Goal: Task Accomplishment & Management: Complete application form

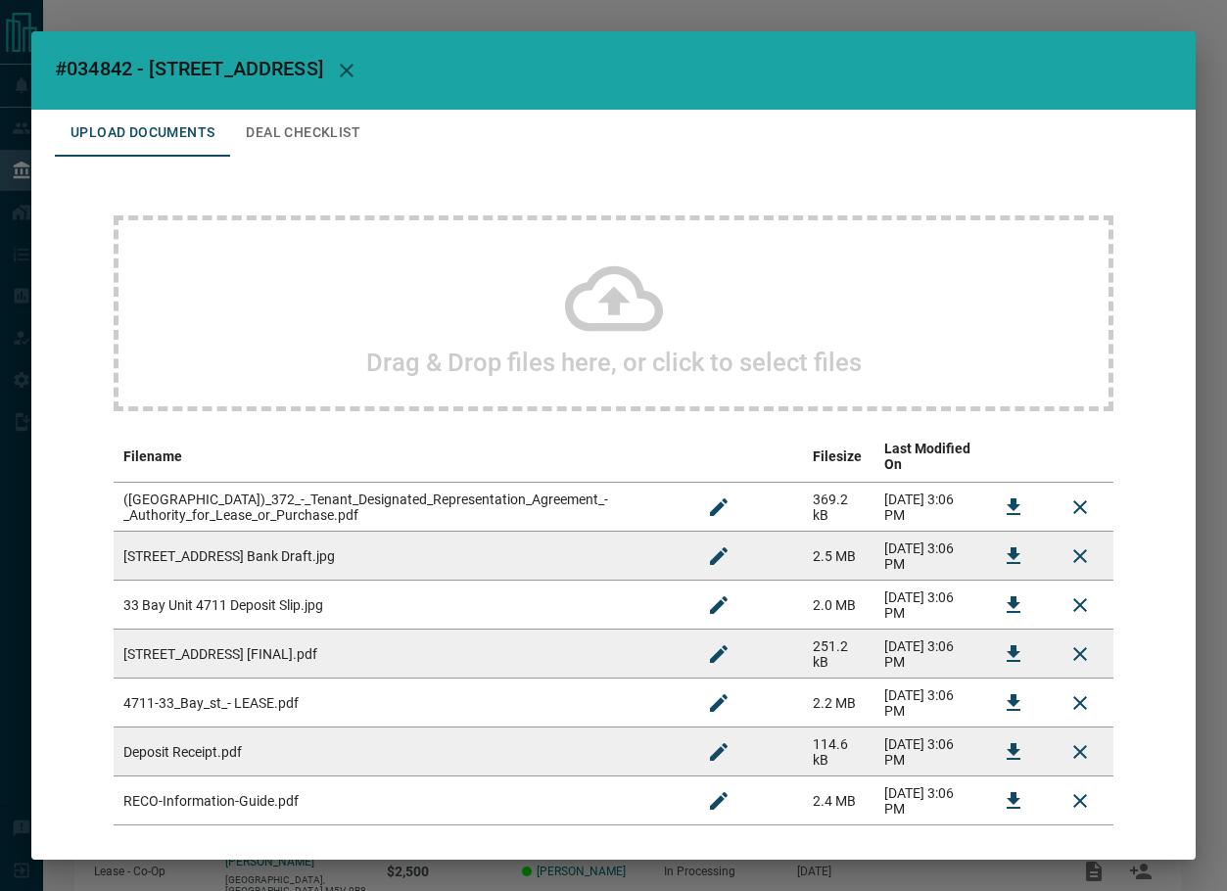
click at [111, 68] on span "#034842 - [STREET_ADDRESS]" at bounding box center [189, 68] width 268 height 23
copy span "034842"
click at [980, 678] on td at bounding box center [1013, 702] width 67 height 49
click at [990, 679] on button "Download" at bounding box center [1013, 702] width 47 height 47
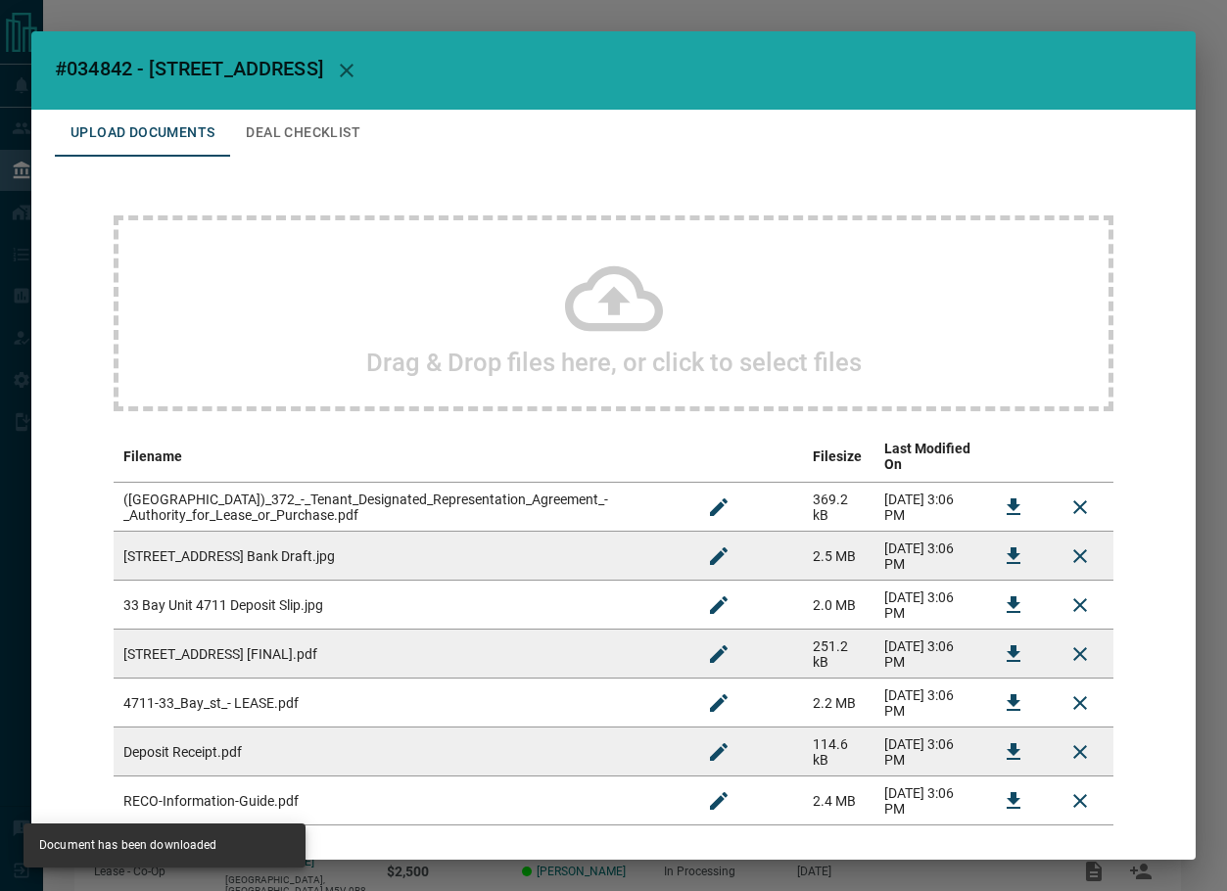
scroll to position [78, 0]
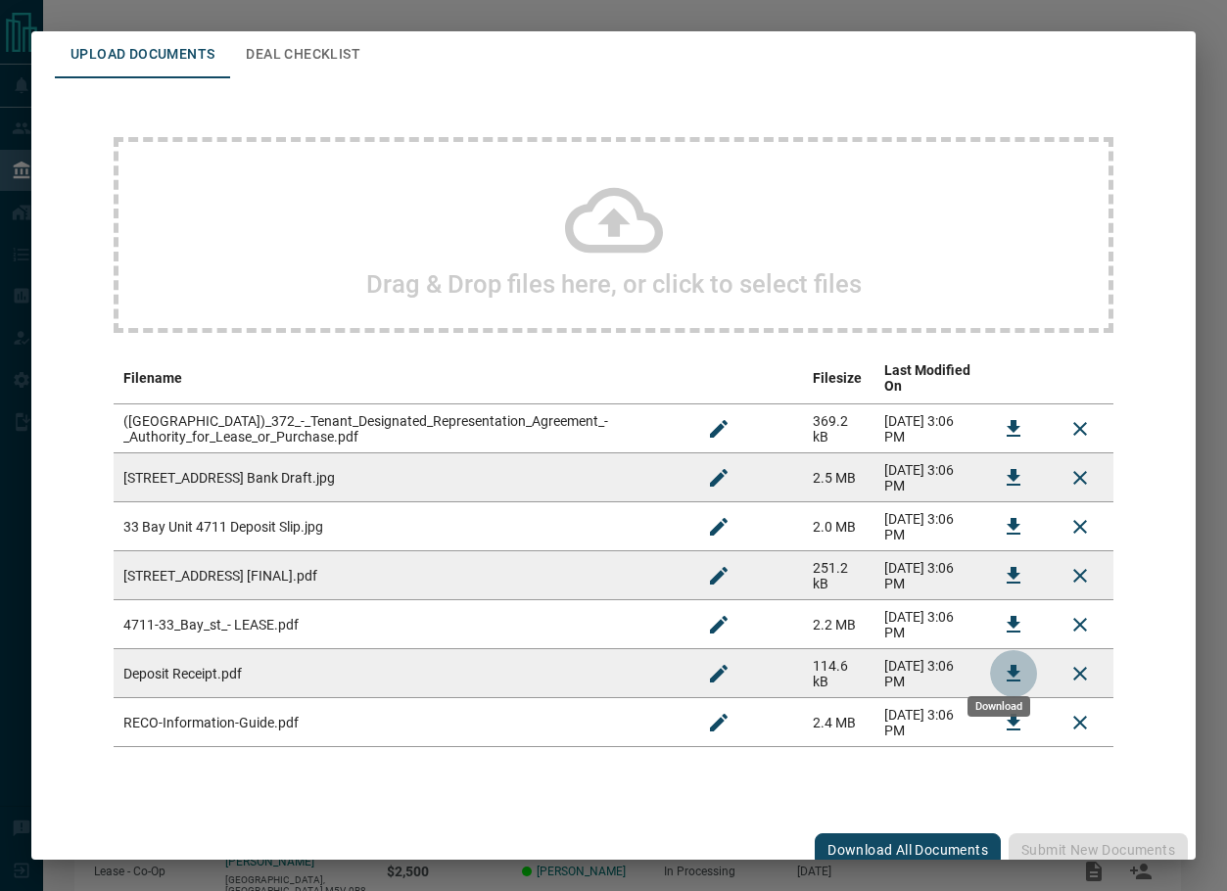
click at [1001, 662] on icon "Download" at bounding box center [1012, 673] width 23 height 23
click at [1001, 564] on icon "Download" at bounding box center [1012, 575] width 23 height 23
click at [1001, 417] on icon "Download" at bounding box center [1012, 428] width 23 height 23
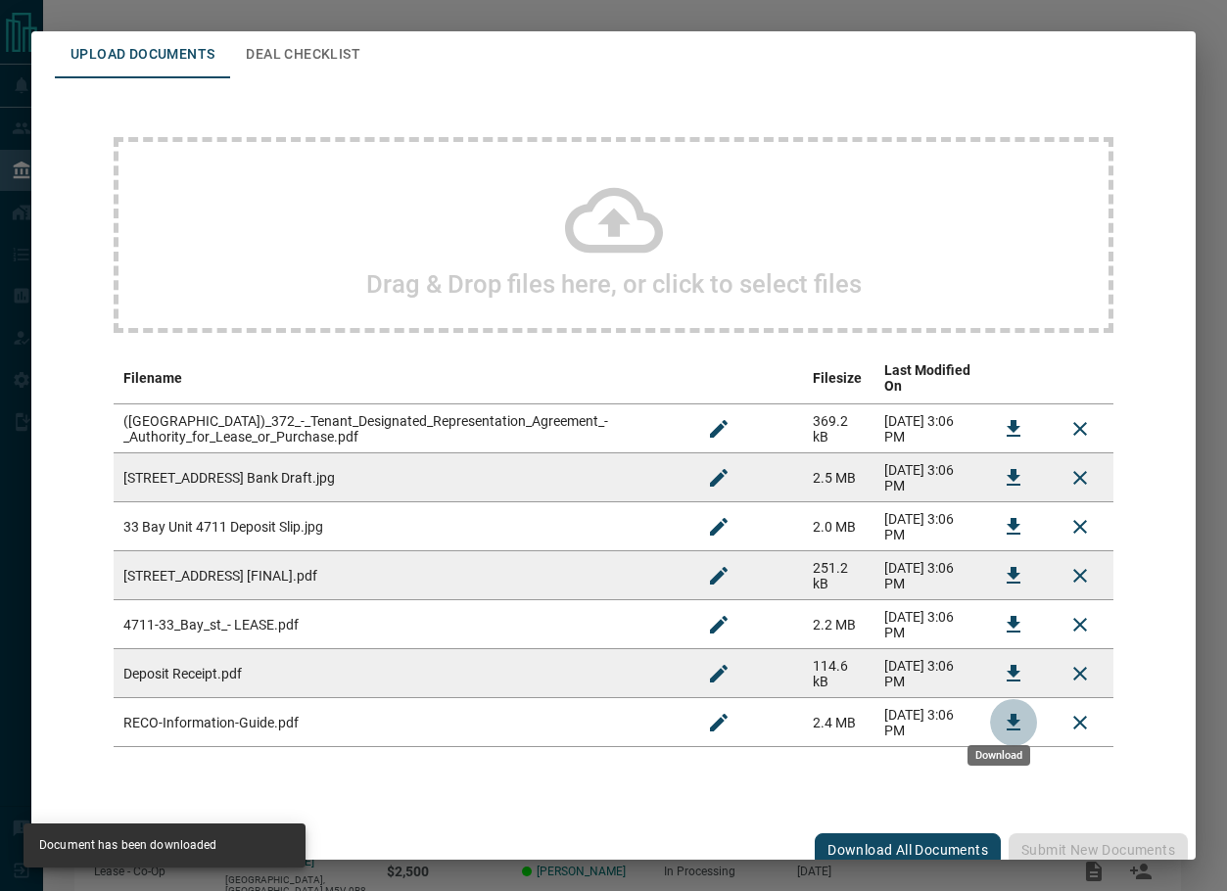
click at [1006, 714] on icon "Download" at bounding box center [1013, 722] width 14 height 17
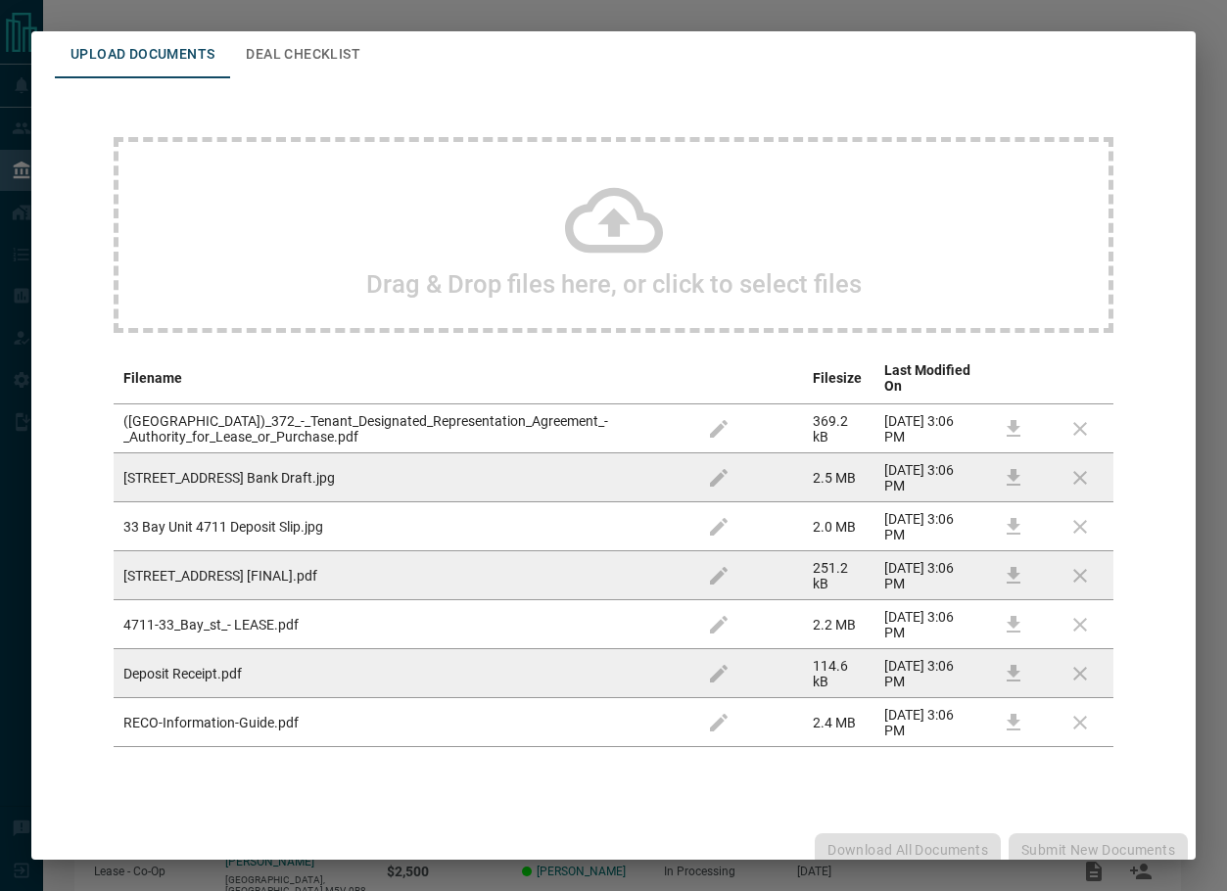
click at [233, 45] on button "Deal Checklist" at bounding box center [303, 54] width 146 height 47
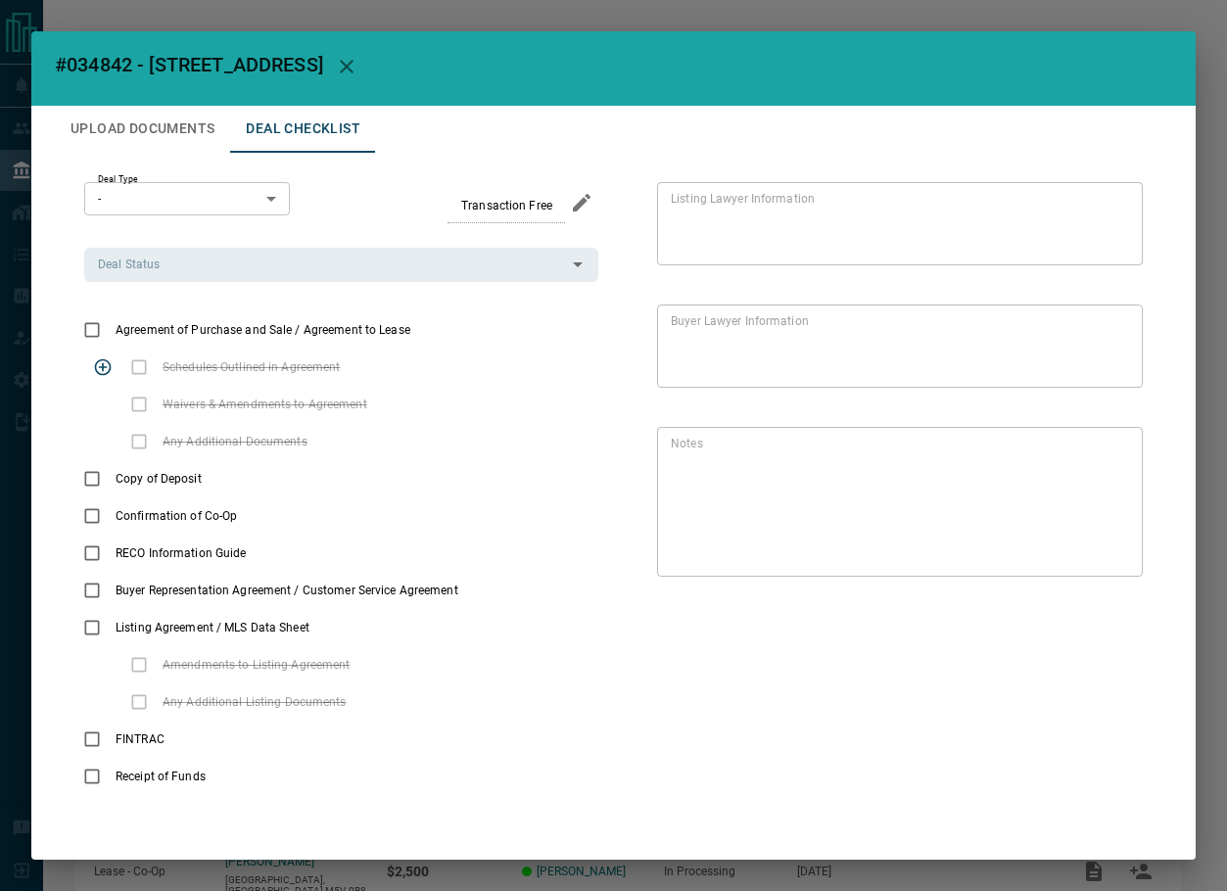
scroll to position [4, 0]
click at [204, 271] on input "Deal Status" at bounding box center [325, 265] width 470 height 22
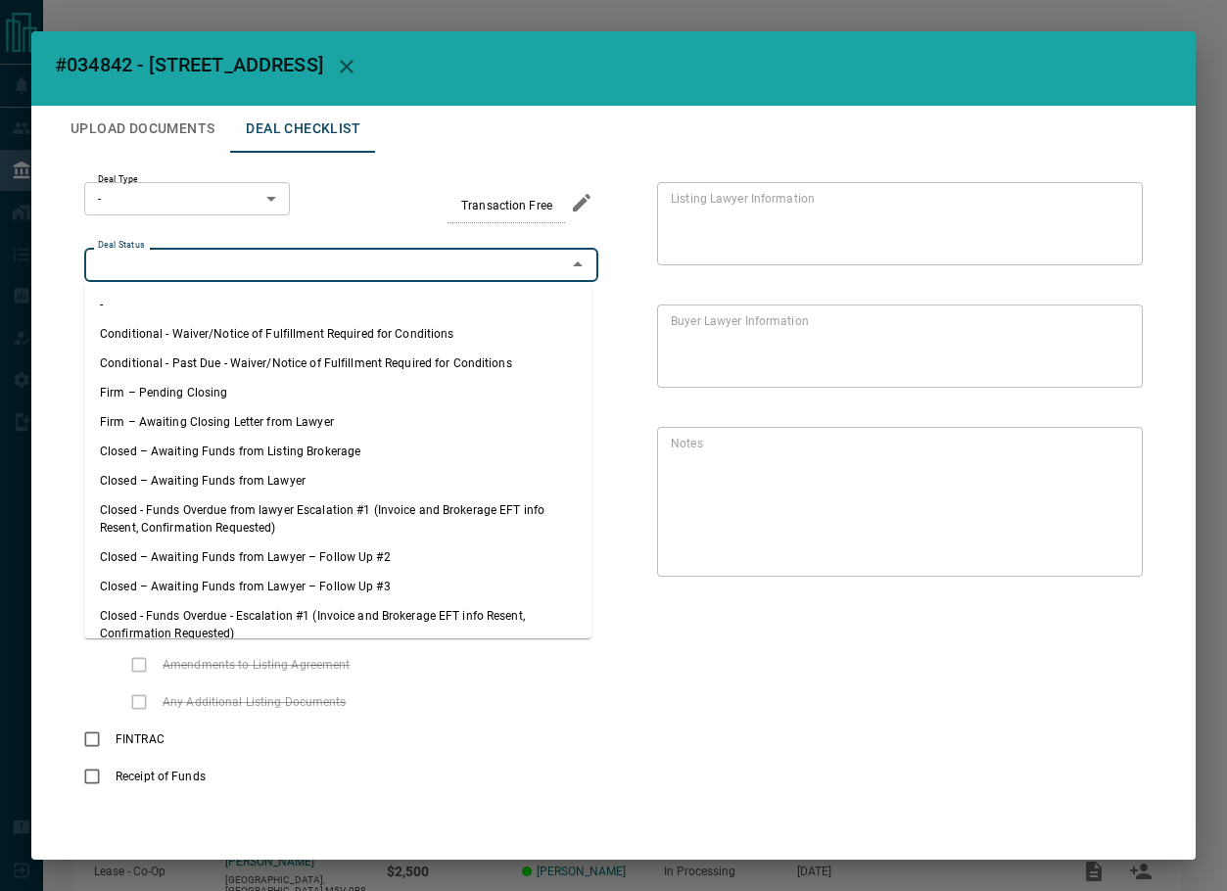
click at [202, 385] on li "Firm – Pending Closing" at bounding box center [337, 392] width 507 height 29
type input "**********"
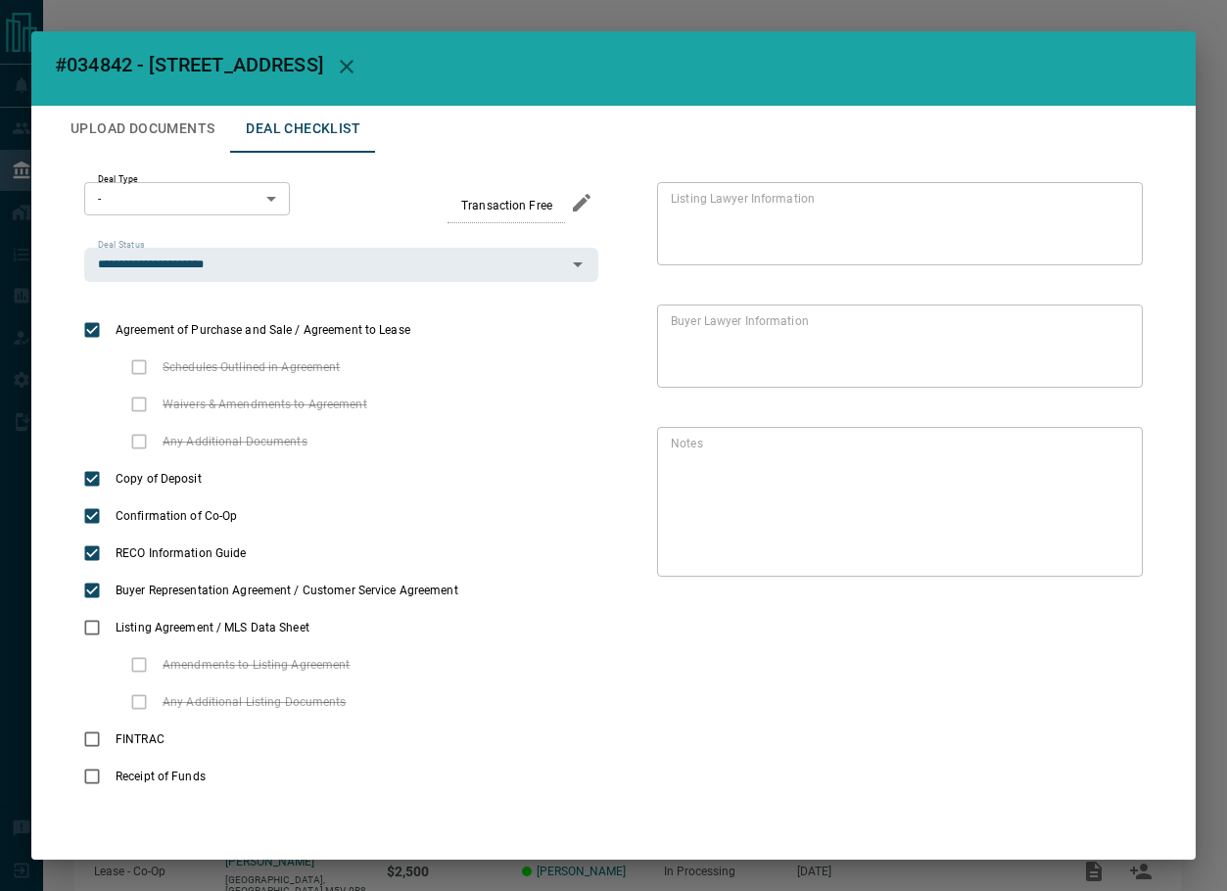
click at [183, 176] on div "**********" at bounding box center [613, 489] width 1117 height 672
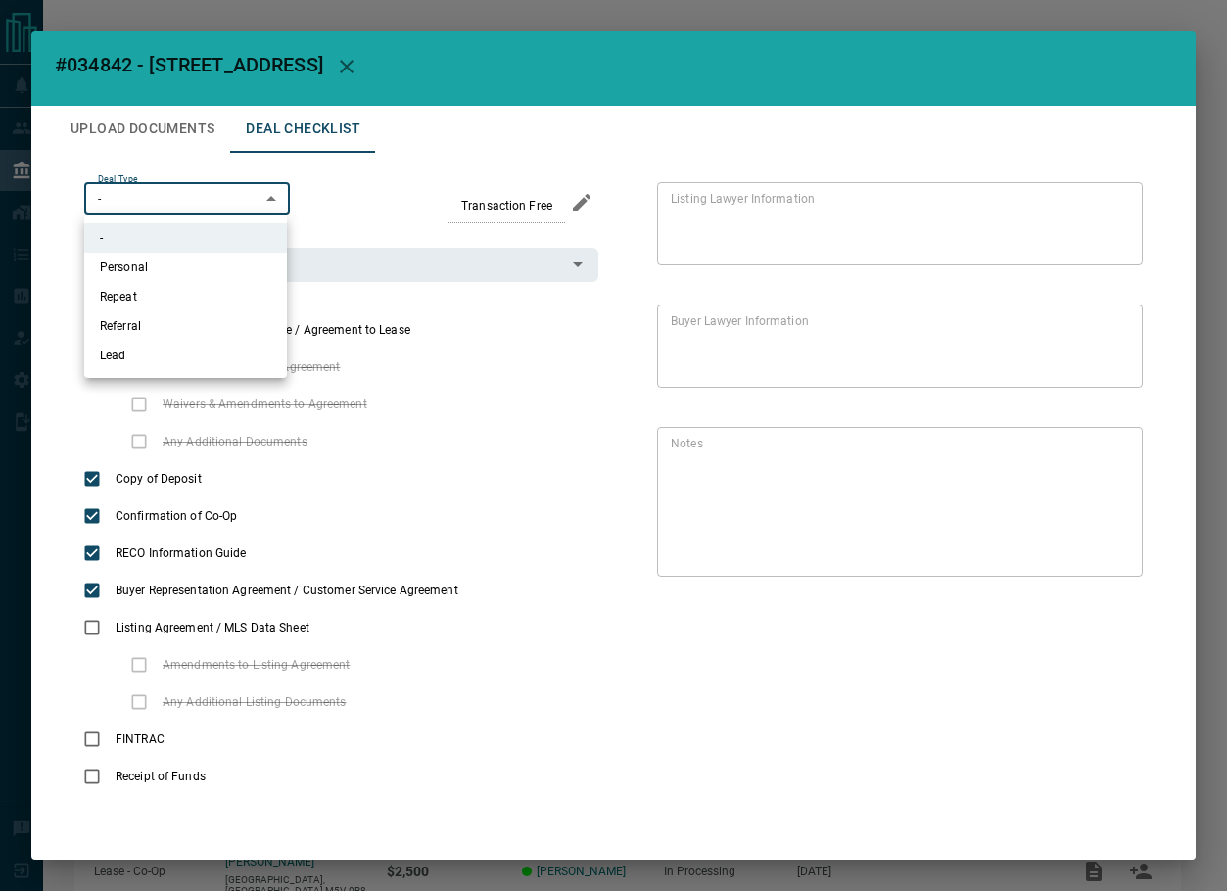
click at [194, 193] on body "Lead Transfers Leads Deals Listings Campaigns Quota Rules Agent Quotas Admin Mo…" at bounding box center [613, 517] width 1227 height 1035
click at [169, 353] on li "Lead" at bounding box center [185, 355] width 203 height 29
type input "*"
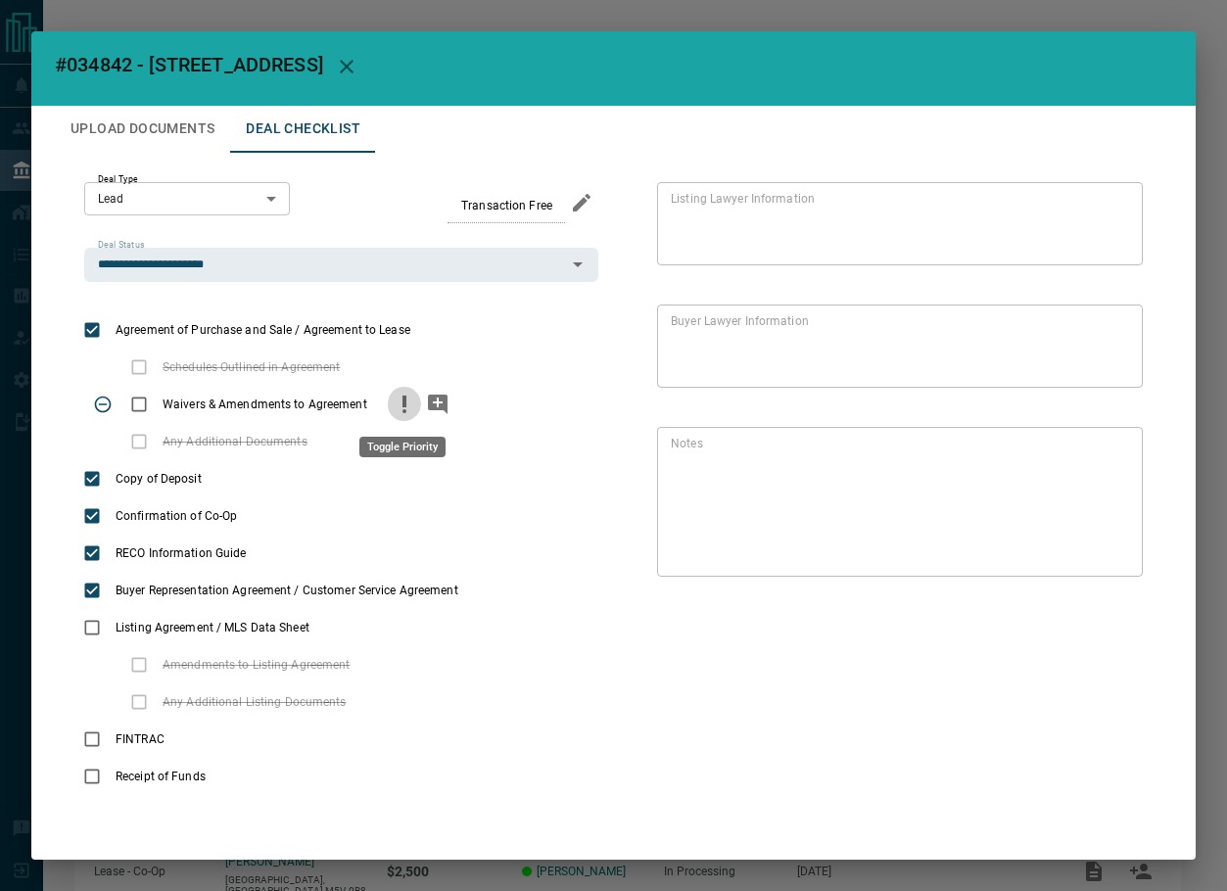
click at [395, 410] on icon "priority" at bounding box center [404, 404] width 23 height 23
click at [411, 408] on icon "priority" at bounding box center [404, 404] width 23 height 23
click at [426, 406] on icon "add note" at bounding box center [437, 404] width 23 height 23
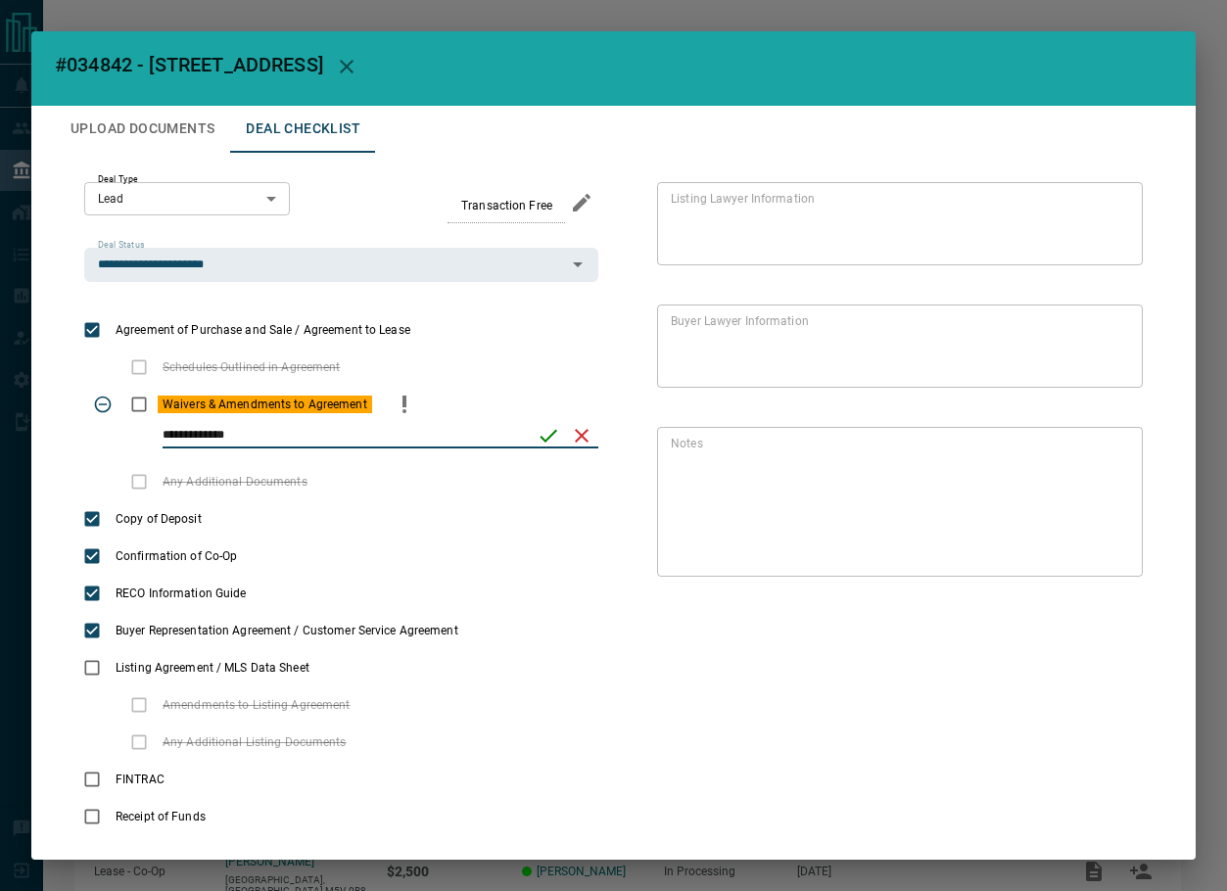
type input "**********"
click at [538, 425] on icon "save" at bounding box center [547, 435] width 23 height 23
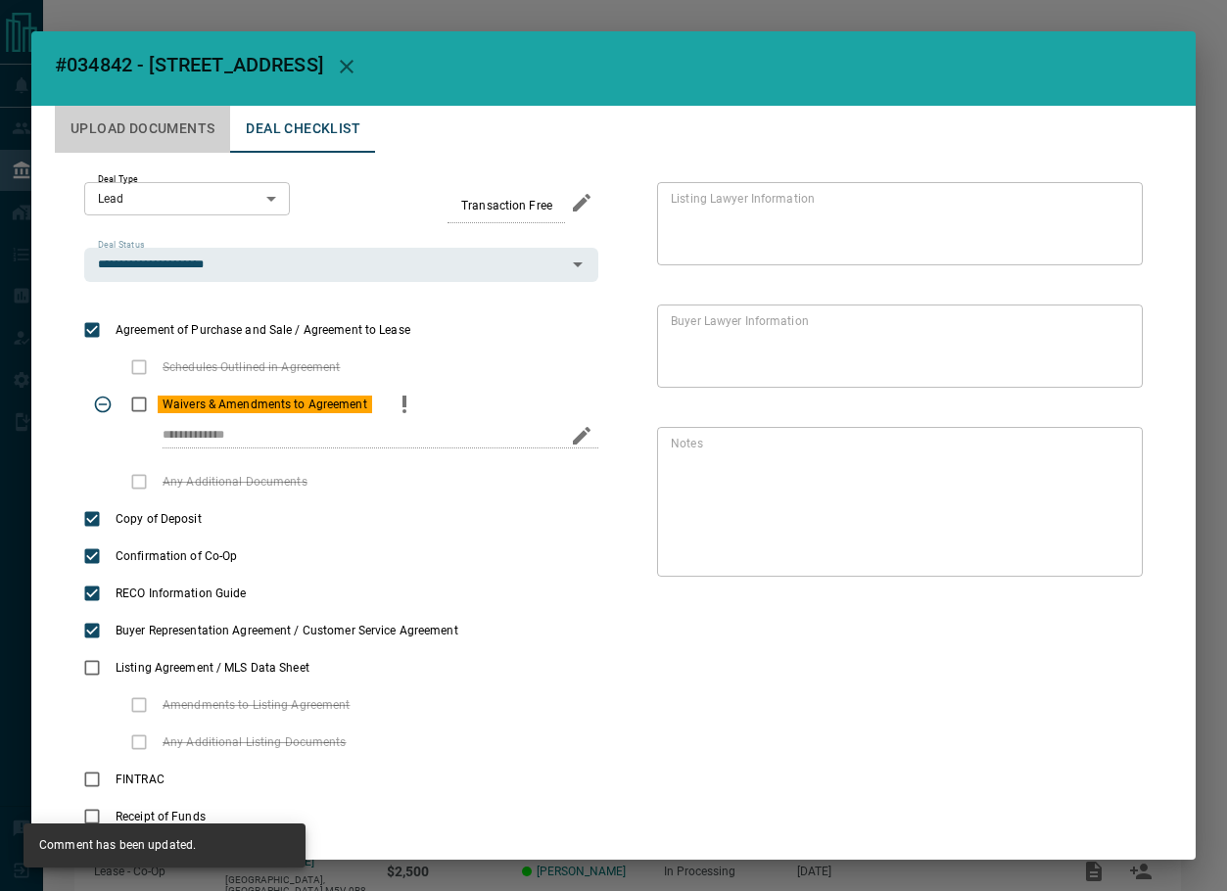
click at [154, 141] on button "Upload Documents" at bounding box center [142, 129] width 175 height 47
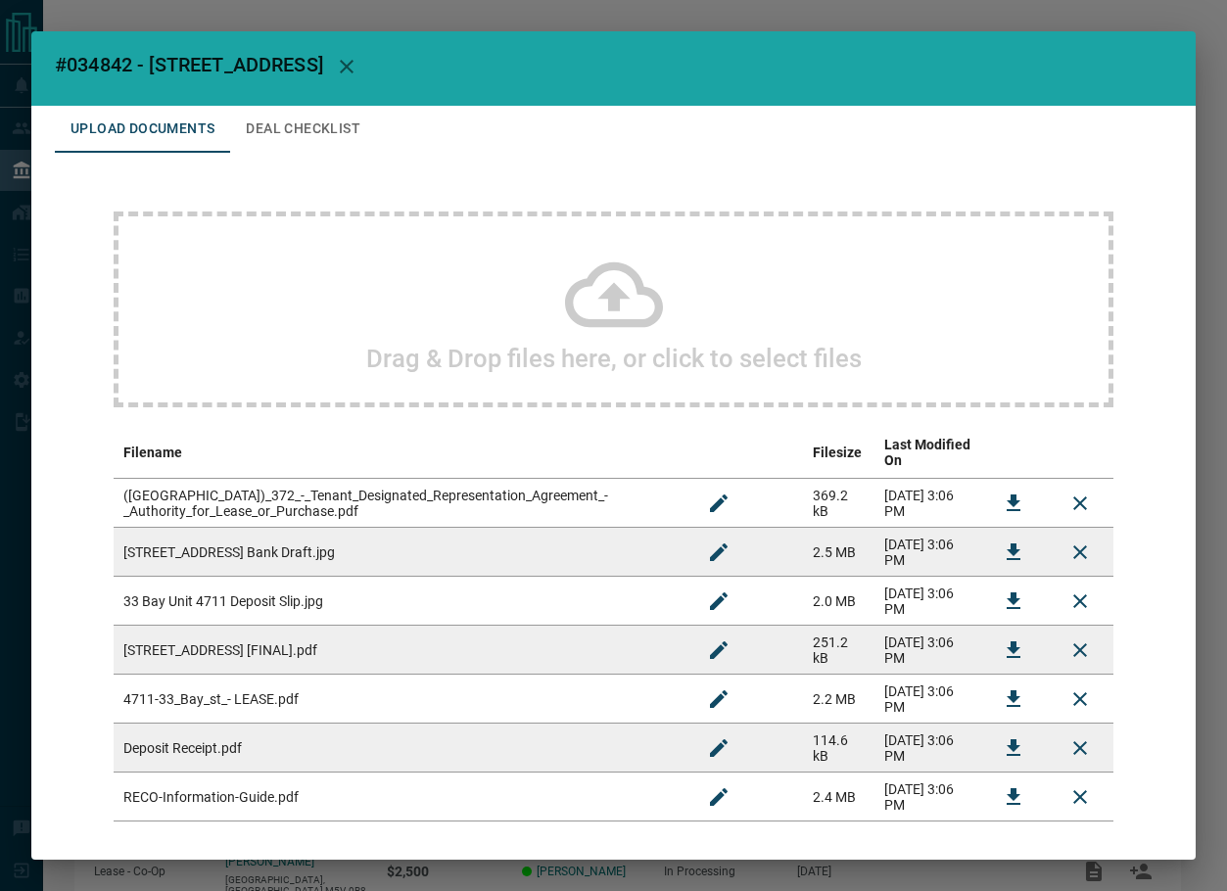
click at [390, 352] on h2 "Drag & Drop files here, or click to select files" at bounding box center [613, 358] width 495 height 29
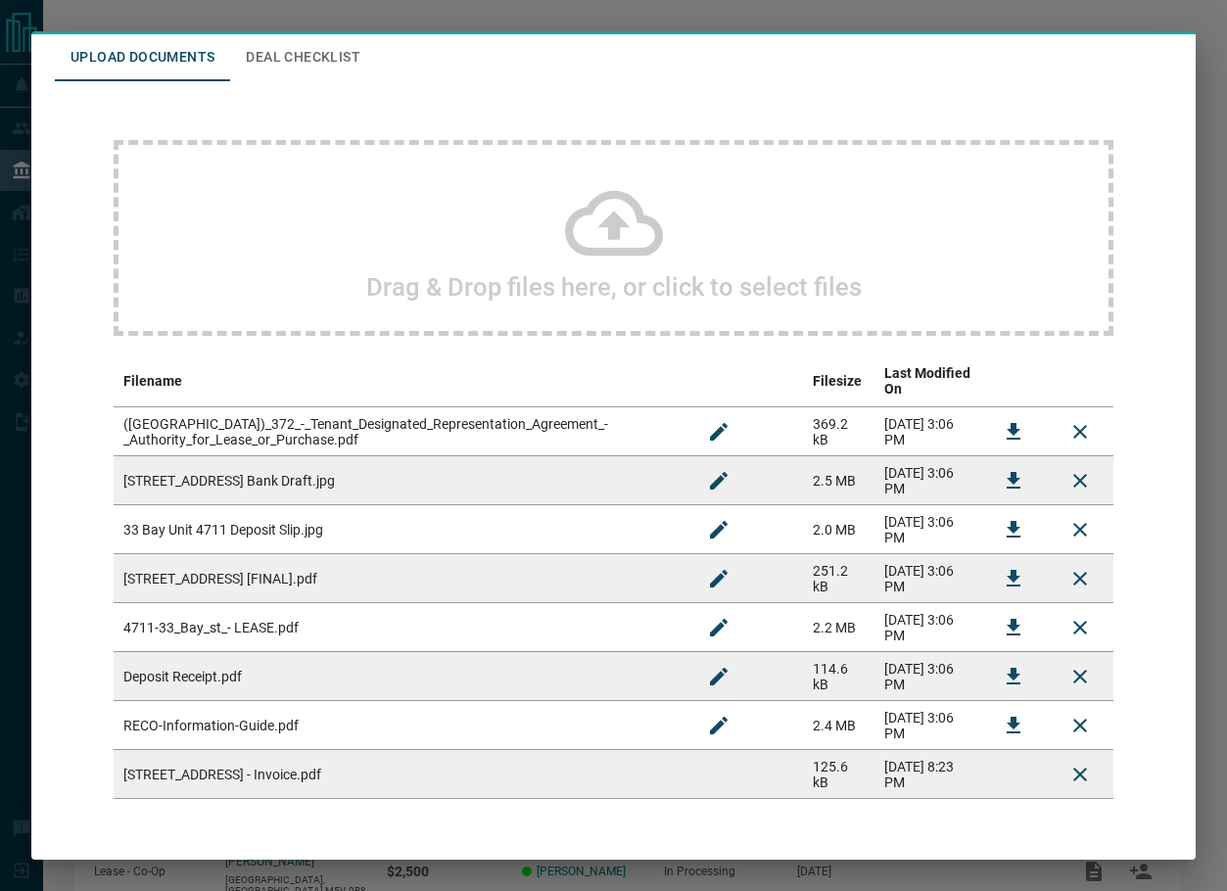
scroll to position [127, 0]
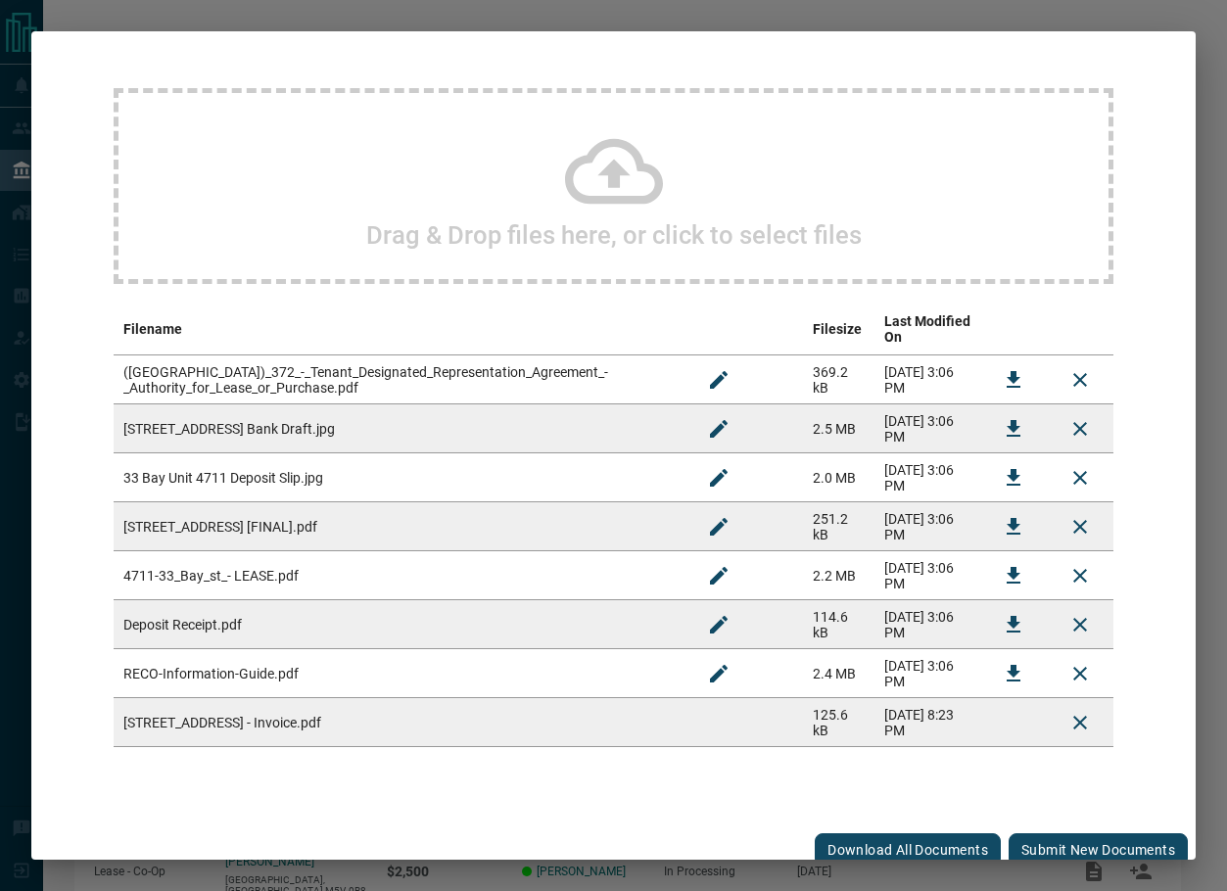
click at [1039, 833] on button "Submit new documents" at bounding box center [1097, 849] width 179 height 33
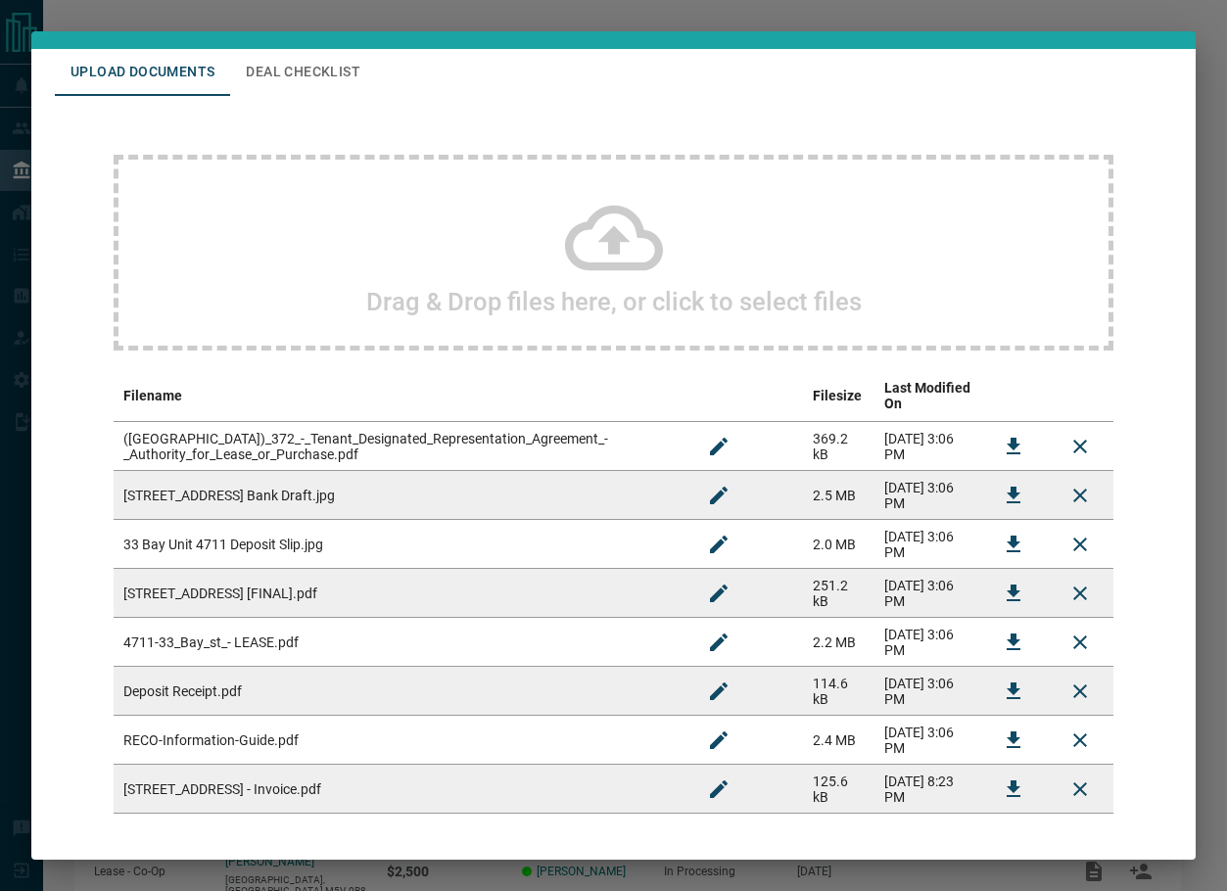
scroll to position [0, 0]
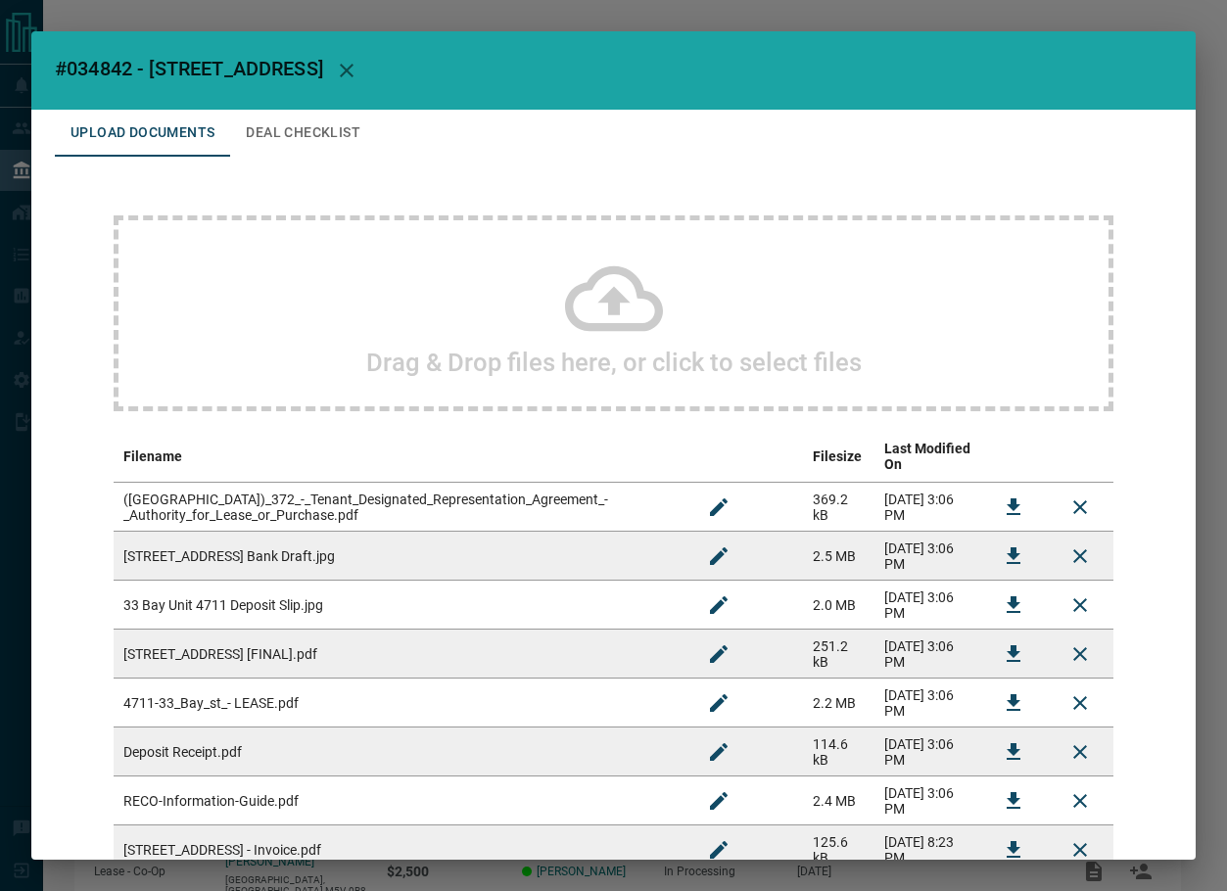
click at [279, 122] on button "Deal Checklist" at bounding box center [303, 133] width 146 height 47
